Goal: Check status

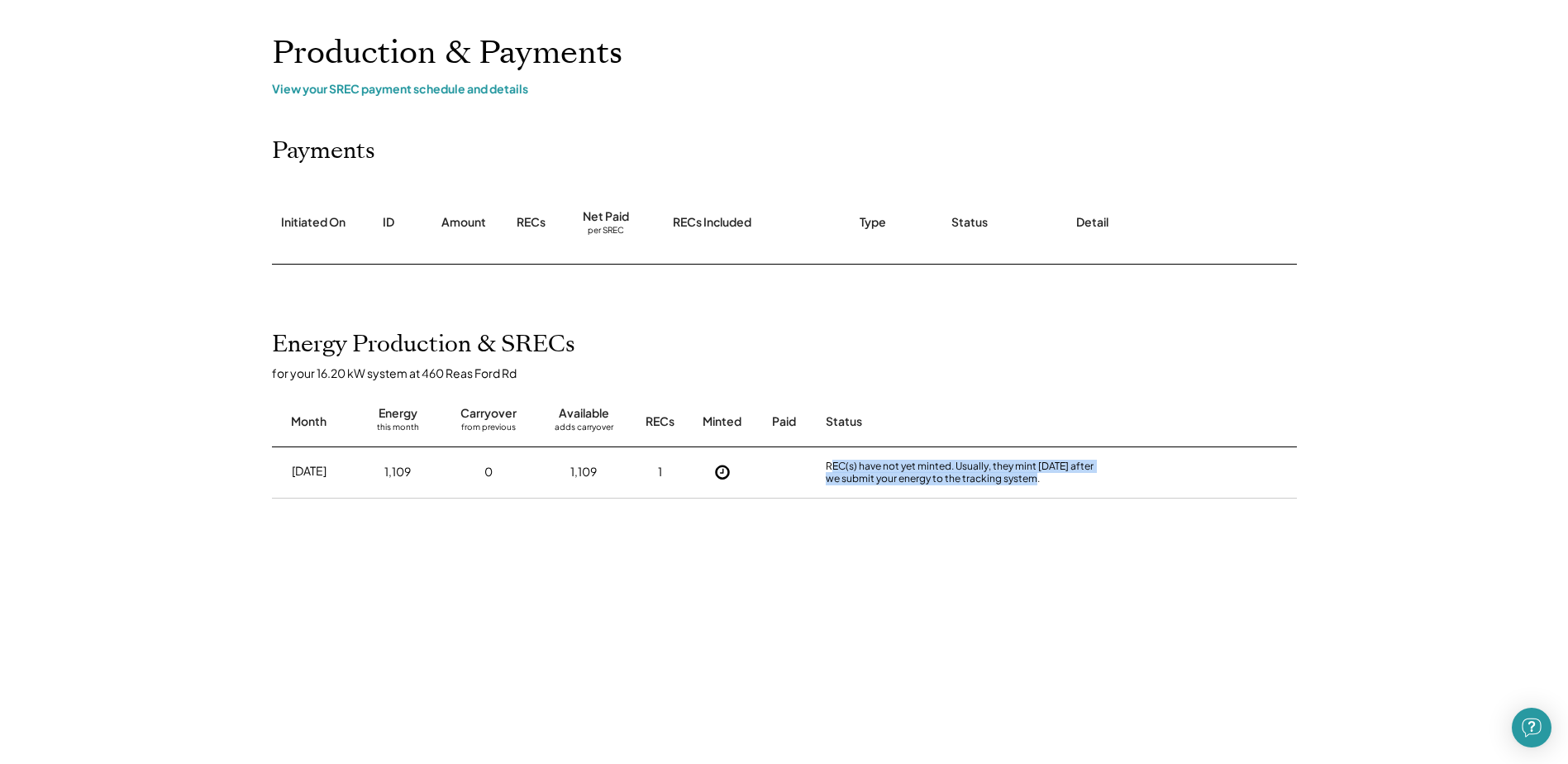
drag, startPoint x: 842, startPoint y: 471, endPoint x: 1018, endPoint y: 493, distance: 177.4
click at [1018, 493] on div "REC(s) have not yet minted. Usually, they mint [DATE] after we submit your ener…" at bounding box center [966, 472] width 289 height 51
drag, startPoint x: 896, startPoint y: 459, endPoint x: 1068, endPoint y: 468, distance: 172.2
click at [1068, 468] on div "REC(s) have not yet minted. Usually, they mint [DATE] after we submit your ener…" at bounding box center [966, 472] width 281 height 26
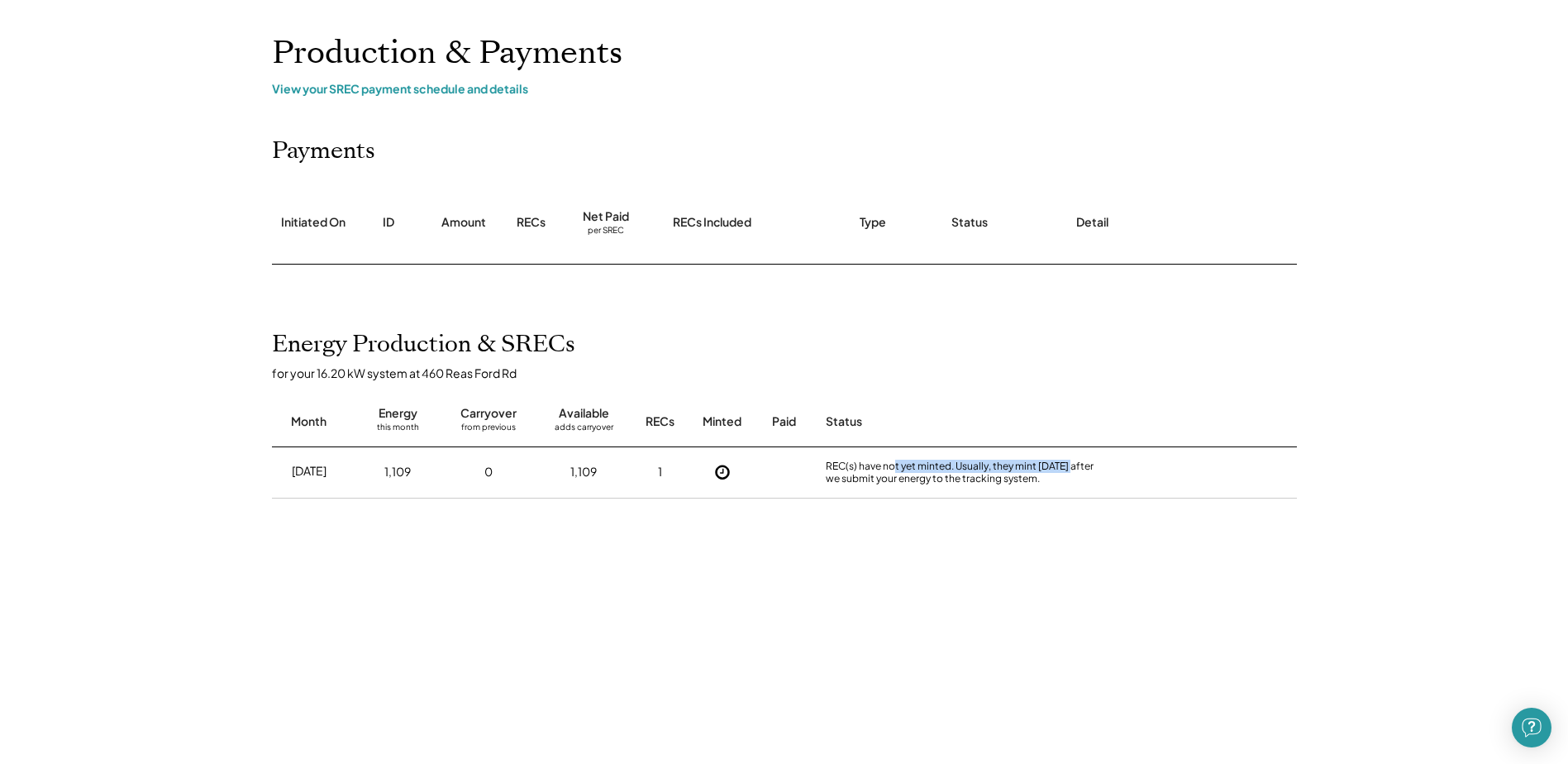
click at [1067, 468] on div "REC(s) have not yet minted. Usually, they mint [DATE] after we submit your ener…" at bounding box center [966, 472] width 281 height 26
drag, startPoint x: 837, startPoint y: 477, endPoint x: 980, endPoint y: 477, distance: 143.0
click at [980, 477] on div "REC(s) have not yet minted. Usually, they mint [DATE] after we submit your ener…" at bounding box center [966, 472] width 281 height 26
drag, startPoint x: 840, startPoint y: 464, endPoint x: 997, endPoint y: 482, distance: 158.0
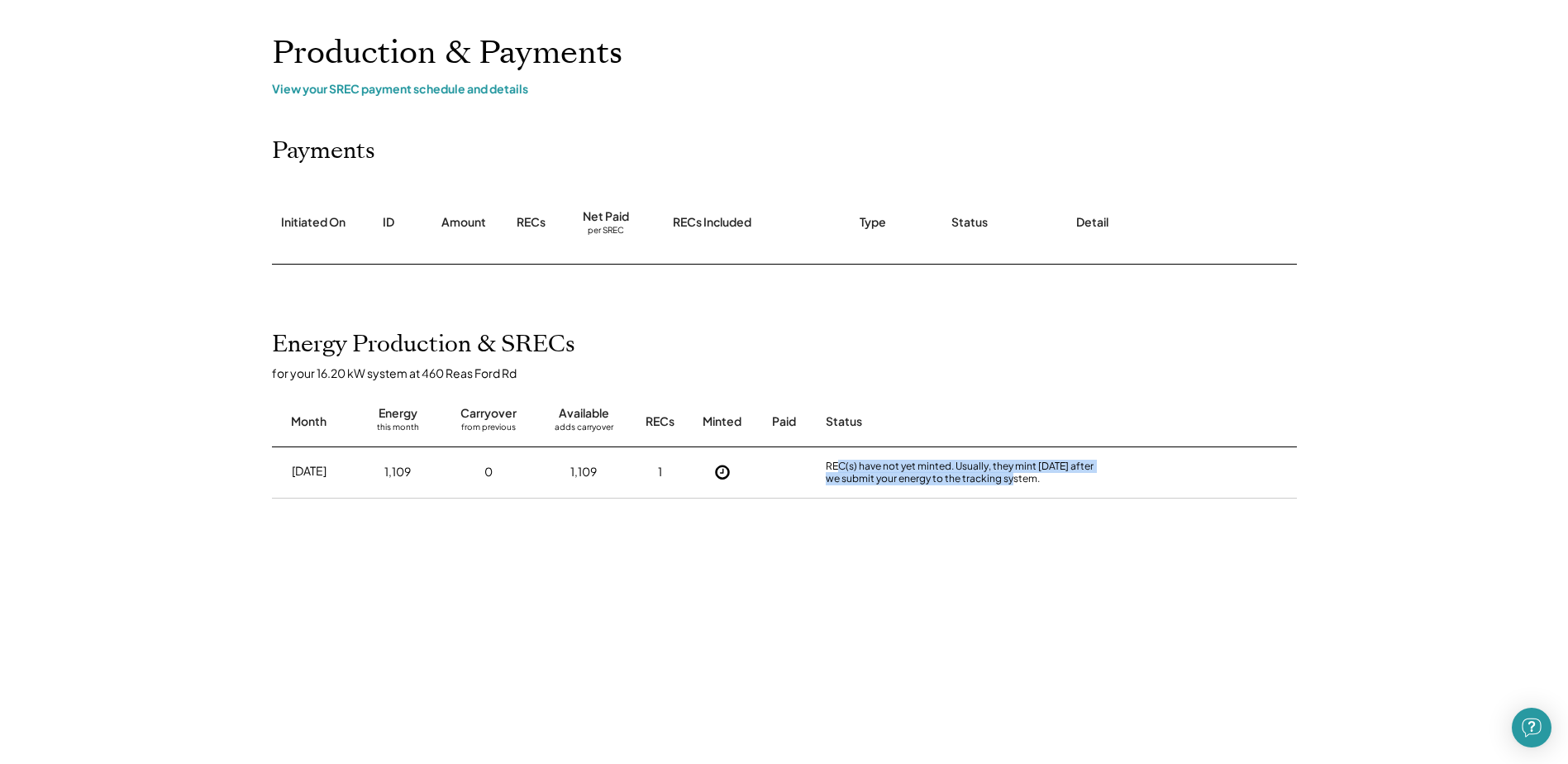
click at [997, 482] on div "REC(s) have not yet minted. Usually, they mint [DATE] after we submit your ener…" at bounding box center [966, 472] width 281 height 26
